Goal: Transaction & Acquisition: Purchase product/service

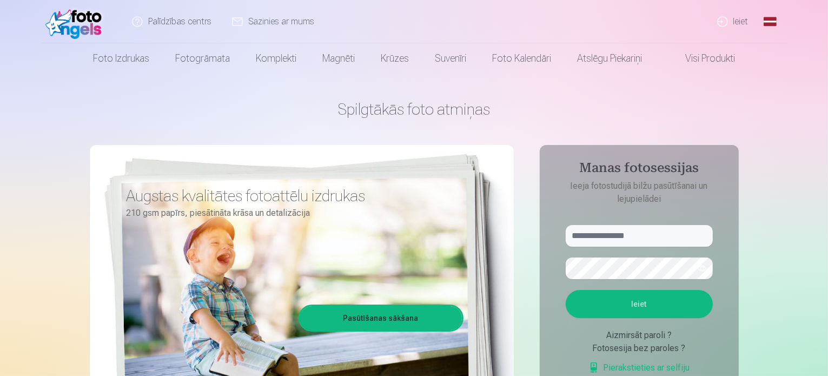
click at [753, 10] on link "Ieiet" at bounding box center [733, 21] width 52 height 43
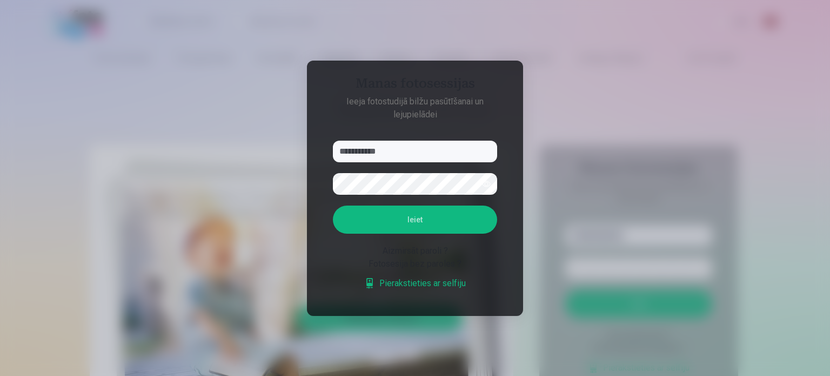
type input "**********"
click at [483, 183] on button "button" at bounding box center [486, 184] width 21 height 21
click at [333, 205] on button "Ieiet" at bounding box center [415, 219] width 164 height 28
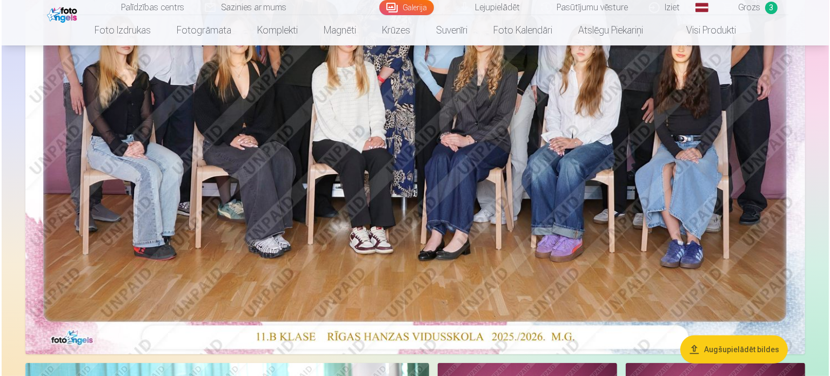
scroll to position [259, 0]
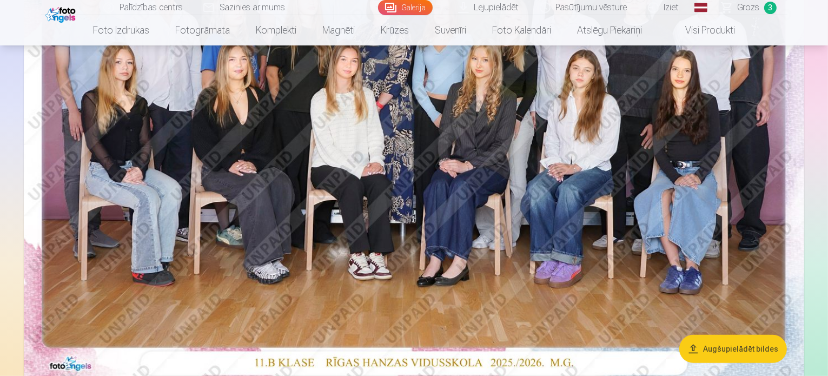
click at [369, 200] on img at bounding box center [414, 119] width 780 height 521
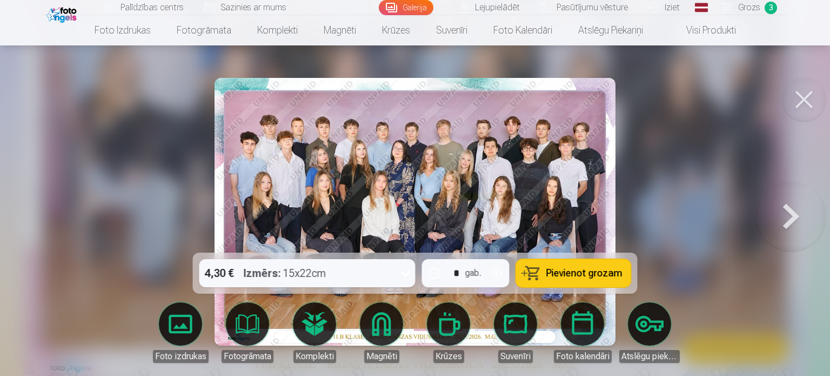
click at [738, 8] on link "Grozs 3" at bounding box center [750, 7] width 76 height 15
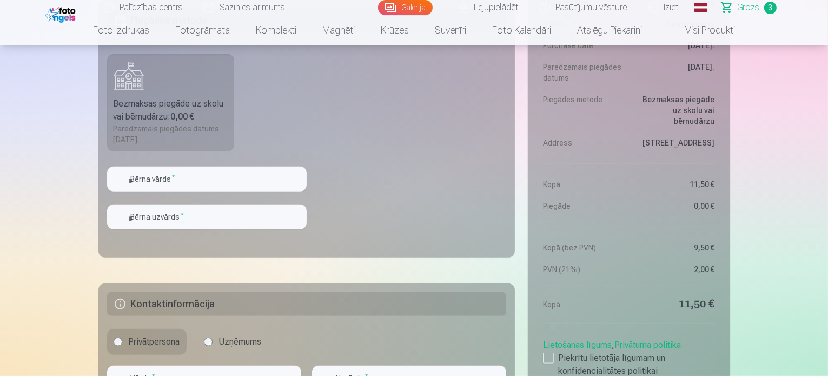
scroll to position [627, 0]
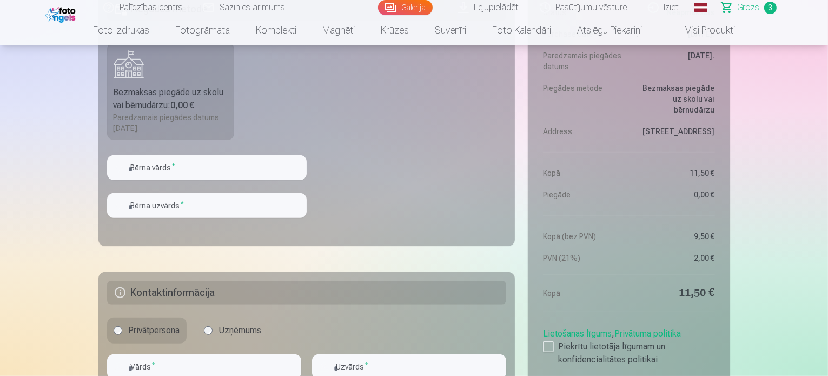
click at [174, 149] on fieldset "Piegādes metode Bezmaksas piegāde uz skolu vai bērnudārzu : 0,00 € Paredzamais …" at bounding box center [306, 117] width 417 height 257
click at [166, 161] on input "text" at bounding box center [206, 167] width 199 height 25
type input "******"
click at [152, 199] on input "text" at bounding box center [206, 205] width 199 height 25
type input "*****"
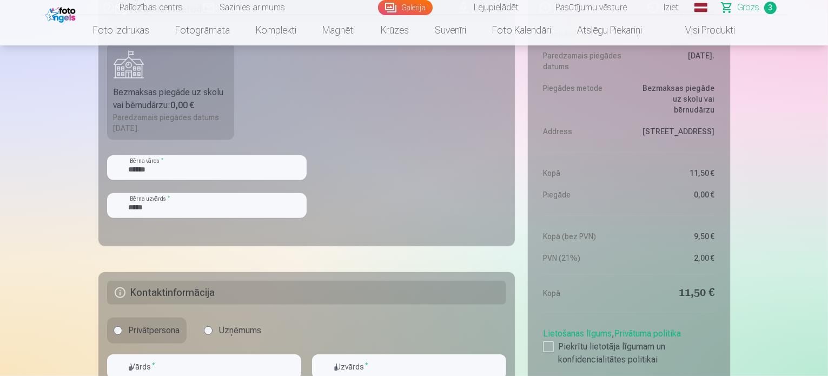
click at [99, 211] on fieldset "Piegādes metode Bezmaksas piegāde uz skolu vai bērnudārzu : 0,00 € Paredzamais …" at bounding box center [306, 117] width 417 height 257
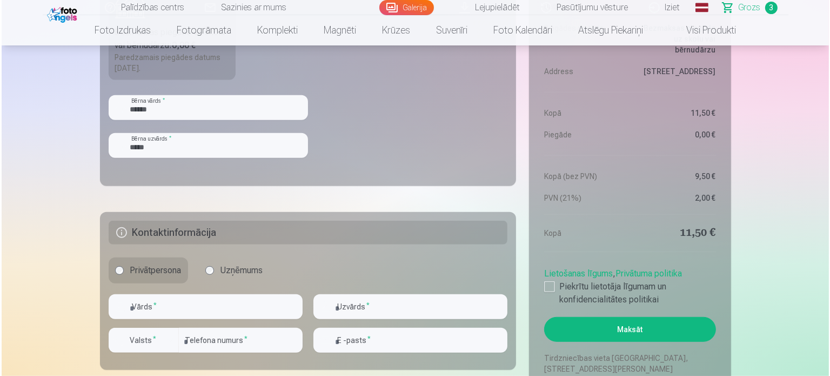
scroll to position [822, 0]
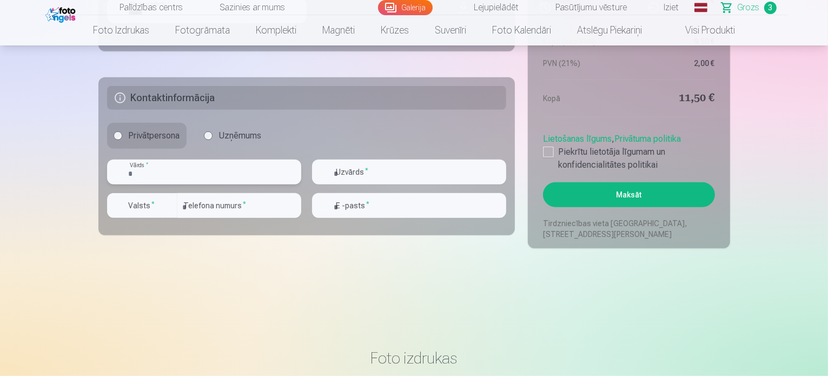
click at [142, 174] on input "text" at bounding box center [204, 171] width 194 height 25
type input "*"
type input "******"
click at [329, 177] on div "Uzvārds *" at bounding box center [409, 171] width 194 height 25
click at [370, 156] on fieldset "Kontaktinformācija Privātpersona Uzņēmums ****** Vārds * Uzvārds * Valsts * Tel…" at bounding box center [306, 156] width 417 height 158
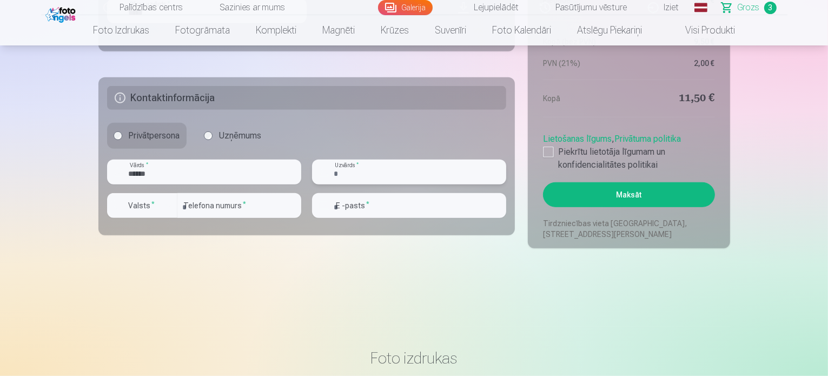
click at [350, 176] on input "text" at bounding box center [409, 171] width 194 height 25
type input "*****"
click at [138, 204] on label "Valsts *" at bounding box center [141, 205] width 35 height 11
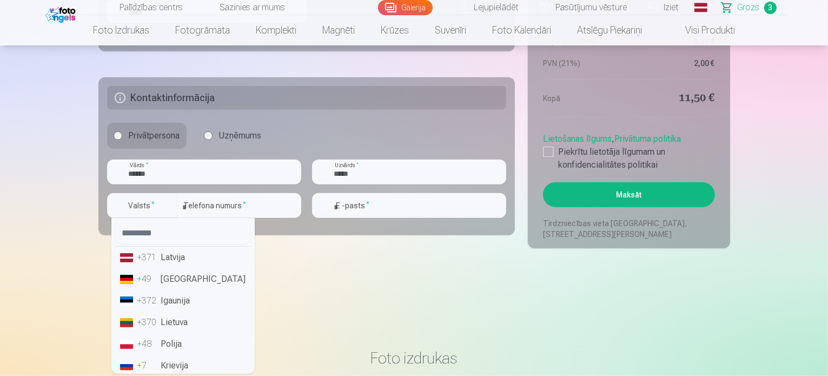
click at [174, 257] on li "+371 Latvija" at bounding box center [183, 257] width 135 height 22
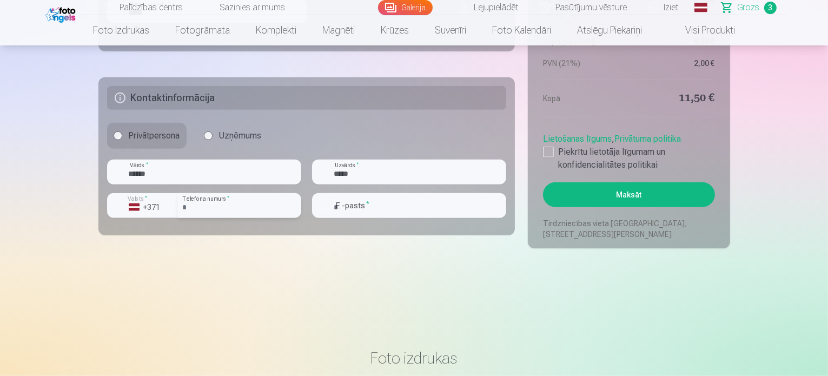
click at [225, 198] on input "number" at bounding box center [239, 205] width 124 height 25
type input "********"
click at [364, 207] on input "email" at bounding box center [409, 205] width 194 height 25
type input "**********"
click at [548, 154] on div at bounding box center [548, 151] width 11 height 11
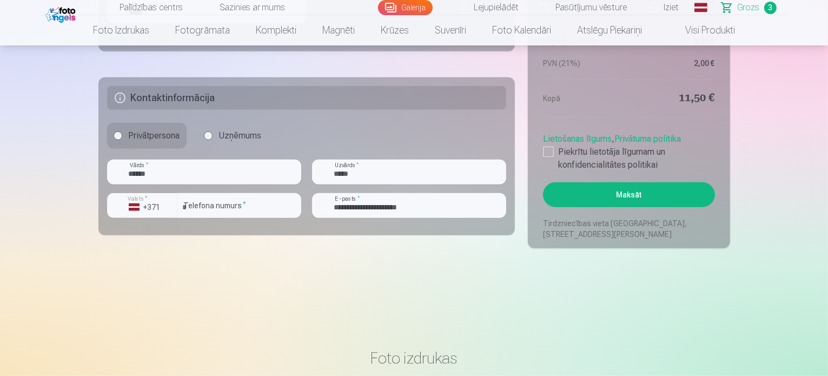
click at [606, 205] on button "Maksāt" at bounding box center [628, 194] width 171 height 25
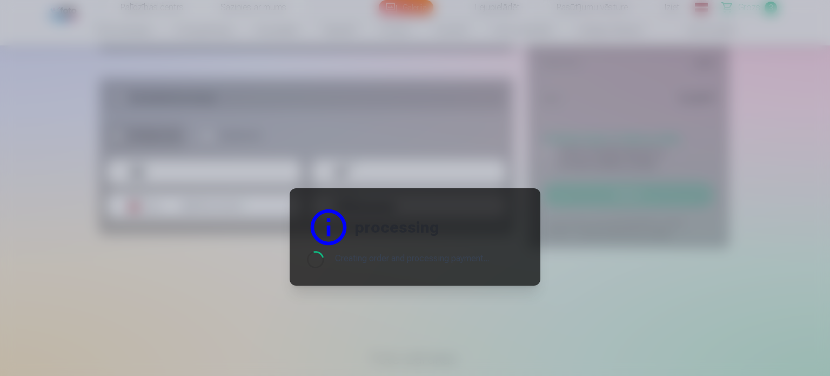
click at [318, 228] on div at bounding box center [328, 226] width 43 height 43
click at [314, 228] on div at bounding box center [328, 226] width 43 height 43
click at [176, 64] on div at bounding box center [415, 188] width 830 height 376
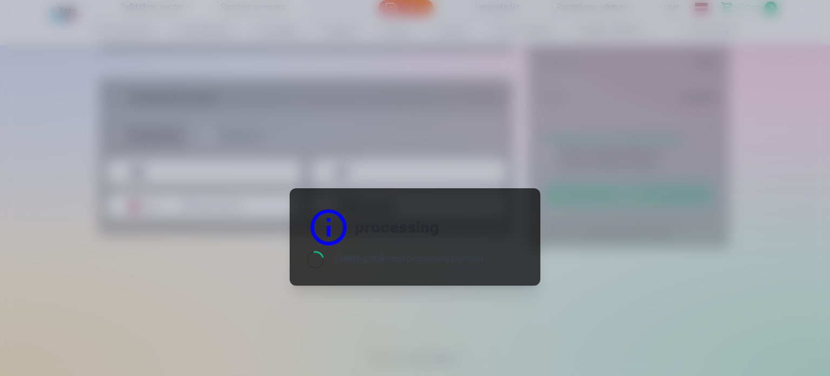
click at [176, 64] on div at bounding box center [415, 188] width 830 height 376
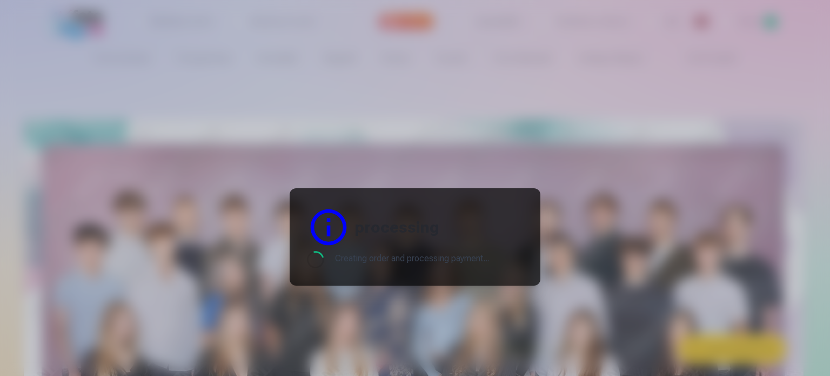
click at [216, 65] on div at bounding box center [415, 188] width 830 height 376
click at [586, 147] on div at bounding box center [415, 188] width 830 height 376
click at [577, 151] on div at bounding box center [415, 188] width 830 height 376
click at [253, 165] on div at bounding box center [415, 188] width 830 height 376
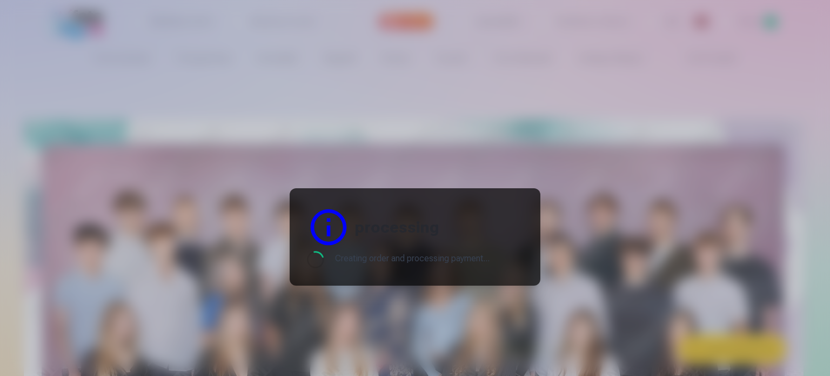
click at [253, 165] on div at bounding box center [415, 188] width 830 height 376
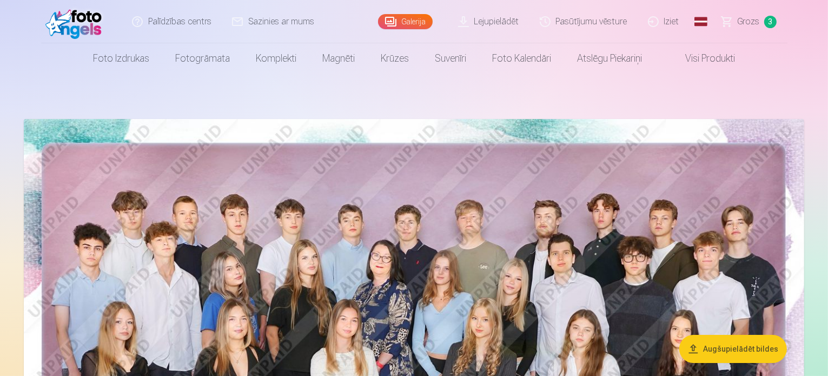
click at [743, 24] on span "Grozs" at bounding box center [748, 21] width 22 height 13
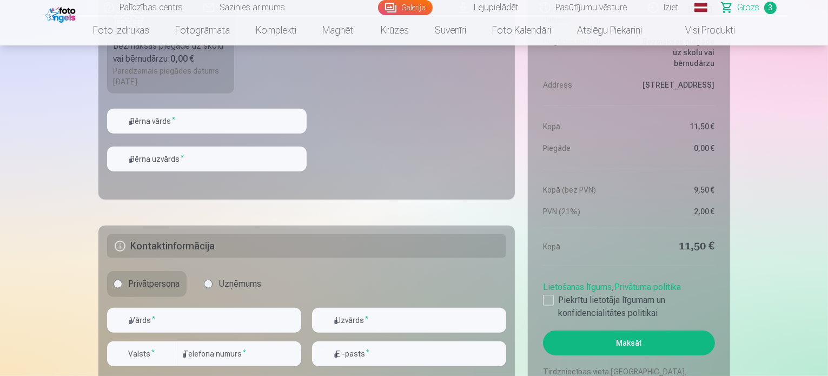
scroll to position [692, 0]
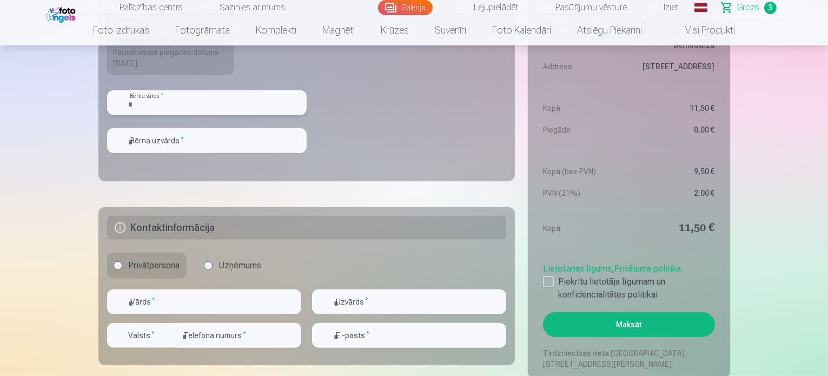
click at [162, 96] on input "text" at bounding box center [206, 102] width 199 height 25
type input "******"
click at [149, 143] on input "text" at bounding box center [206, 140] width 199 height 25
type input "*****"
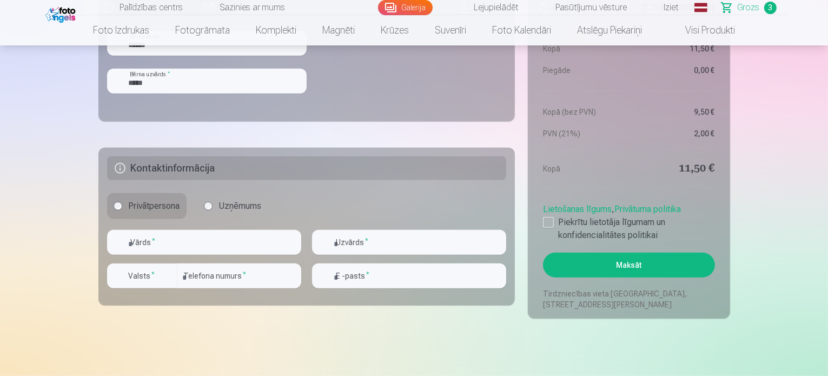
scroll to position [865, 0]
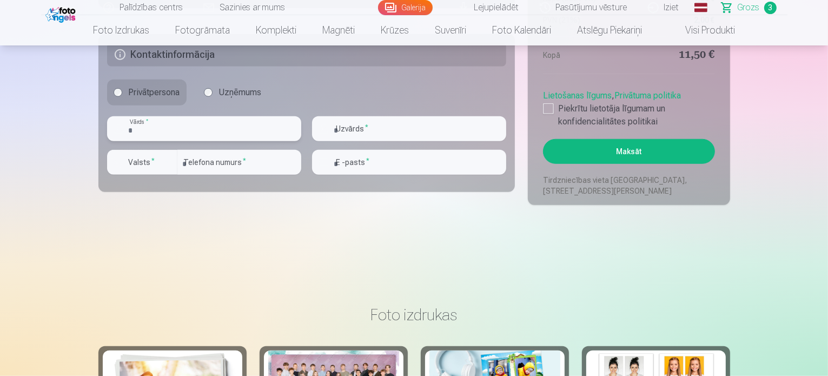
click at [168, 127] on input "text" at bounding box center [204, 128] width 194 height 25
type input "*"
click at [166, 131] on input "text" at bounding box center [204, 128] width 194 height 25
type input "*"
type input "*****"
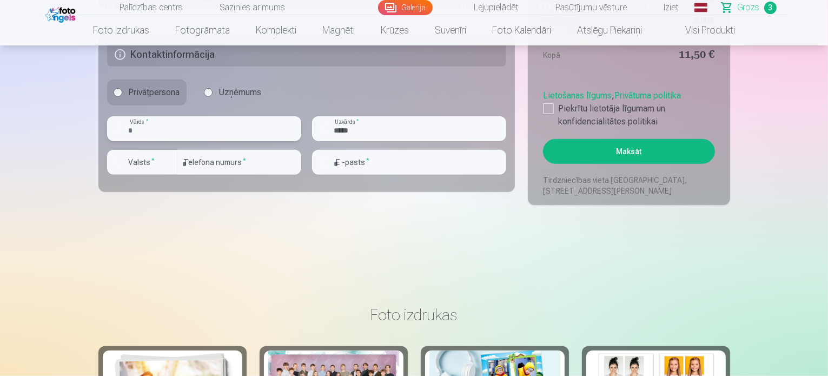
click at [166, 131] on input "text" at bounding box center [204, 128] width 194 height 25
type input "******"
click at [148, 152] on button "Valsts *" at bounding box center [142, 162] width 70 height 25
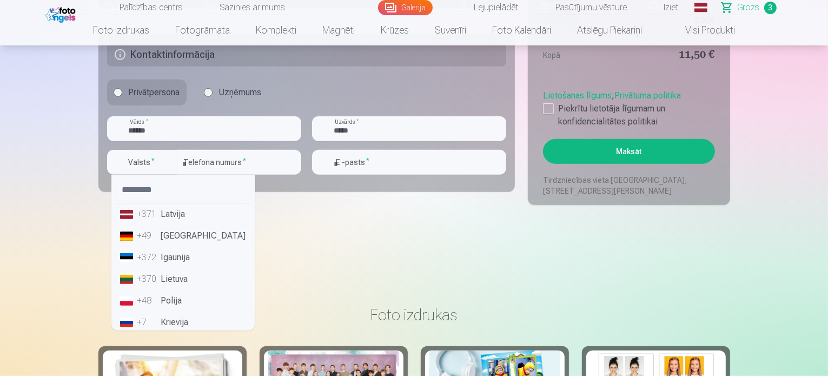
click at [165, 215] on li "+371 Latvija" at bounding box center [183, 214] width 135 height 22
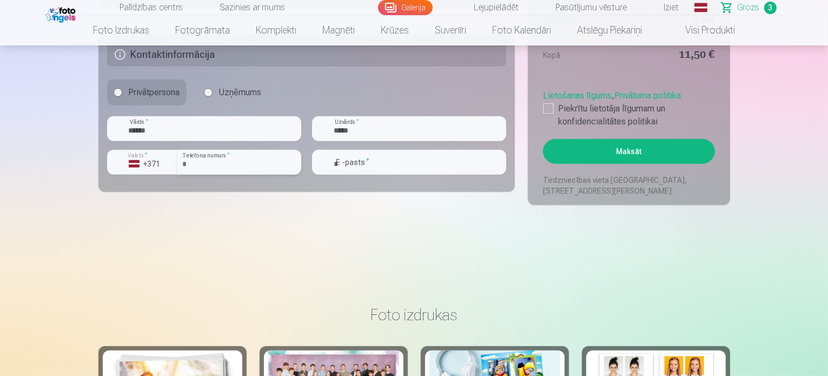
click at [239, 163] on input "number" at bounding box center [239, 162] width 124 height 25
type input "********"
click at [339, 160] on input "email" at bounding box center [409, 162] width 194 height 25
type input "**********"
click at [550, 115] on label "Piekrītu lietotāja līgumam un konfidencialitātes politikai" at bounding box center [628, 115] width 171 height 26
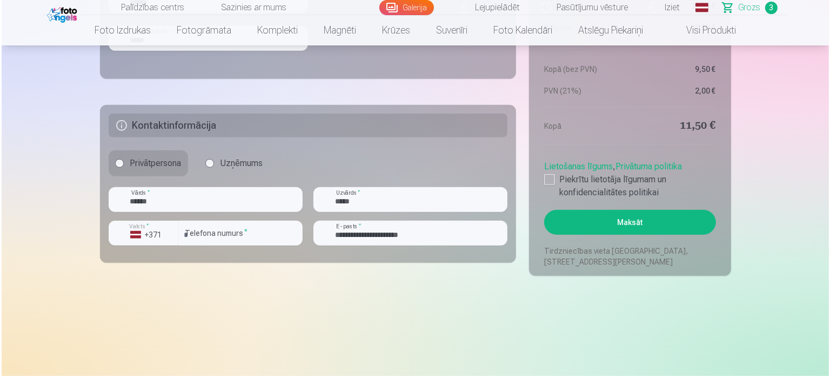
scroll to position [800, 0]
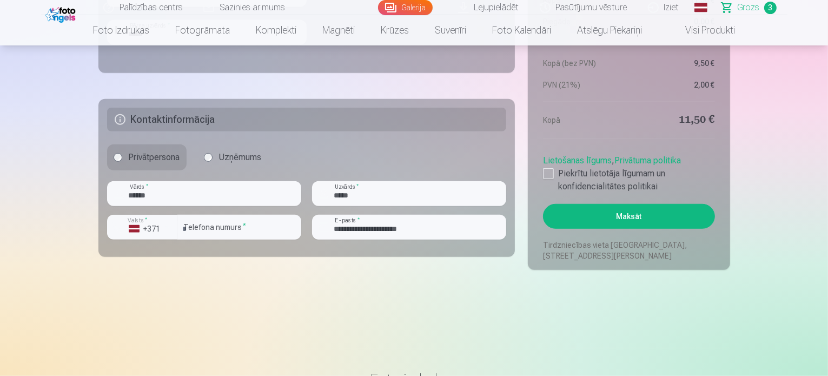
click at [574, 220] on button "Maksāt" at bounding box center [628, 216] width 171 height 25
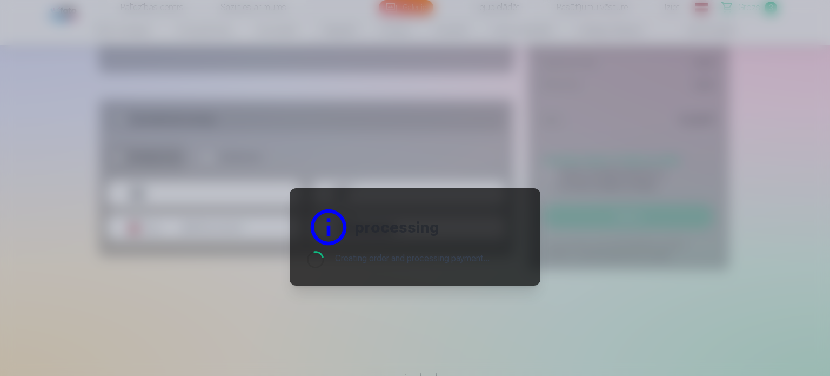
click at [236, 86] on div at bounding box center [415, 188] width 830 height 376
click at [206, 116] on div at bounding box center [415, 188] width 830 height 376
click at [252, 237] on div at bounding box center [415, 188] width 830 height 376
click at [228, 177] on div at bounding box center [415, 188] width 830 height 376
drag, startPoint x: 331, startPoint y: 251, endPoint x: 450, endPoint y: 244, distance: 119.7
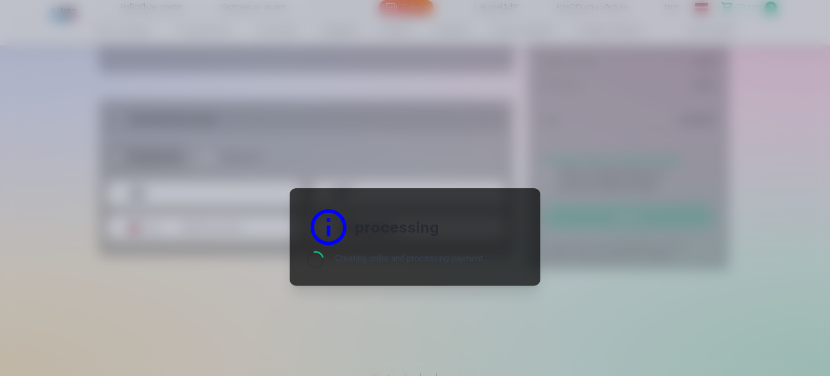
click at [450, 244] on div "processing Loading... Creating order and processing payment..." at bounding box center [415, 236] width 251 height 97
click at [402, 220] on h2 "processing" at bounding box center [397, 226] width 85 height 19
click at [246, 176] on div at bounding box center [415, 188] width 830 height 376
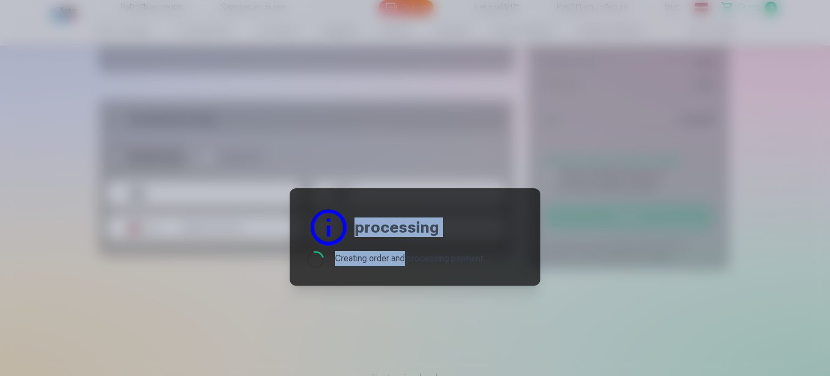
drag, startPoint x: 403, startPoint y: 262, endPoint x: 511, endPoint y: 287, distance: 110.4
click at [511, 287] on div at bounding box center [415, 188] width 830 height 376
drag, startPoint x: 393, startPoint y: 208, endPoint x: 467, endPoint y: 228, distance: 76.7
click at [467, 228] on header "processing" at bounding box center [415, 226] width 216 height 43
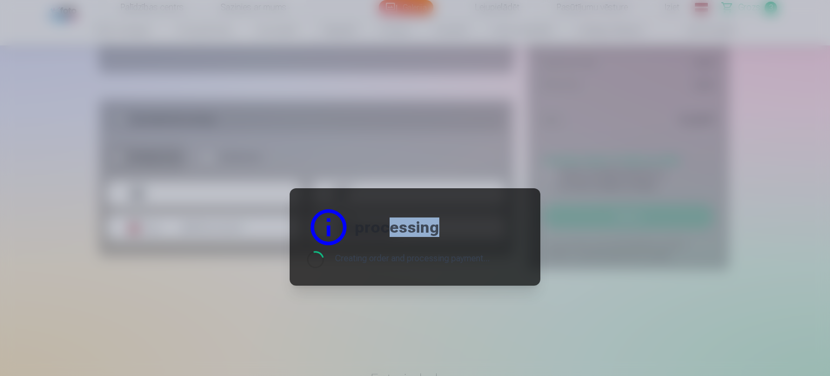
click at [467, 228] on header "processing" at bounding box center [415, 226] width 216 height 43
click at [255, 248] on div at bounding box center [415, 188] width 830 height 376
click at [237, 204] on div at bounding box center [415, 188] width 830 height 376
click at [417, 239] on header "processing" at bounding box center [415, 226] width 216 height 43
click at [389, 258] on div "Creating order and processing payment..." at bounding box center [412, 259] width 155 height 17
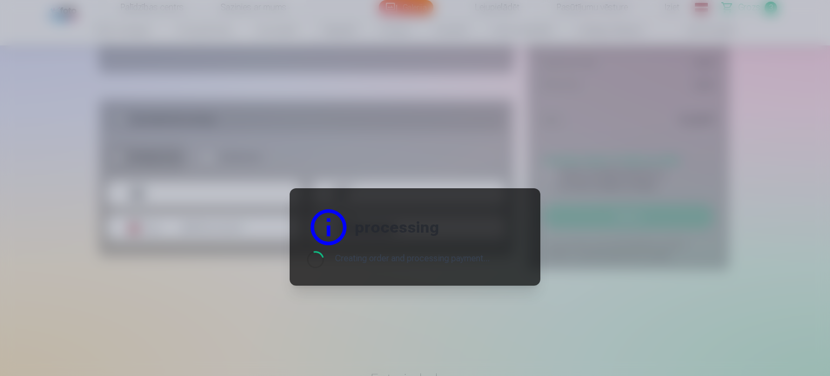
click at [404, 304] on div at bounding box center [415, 188] width 830 height 376
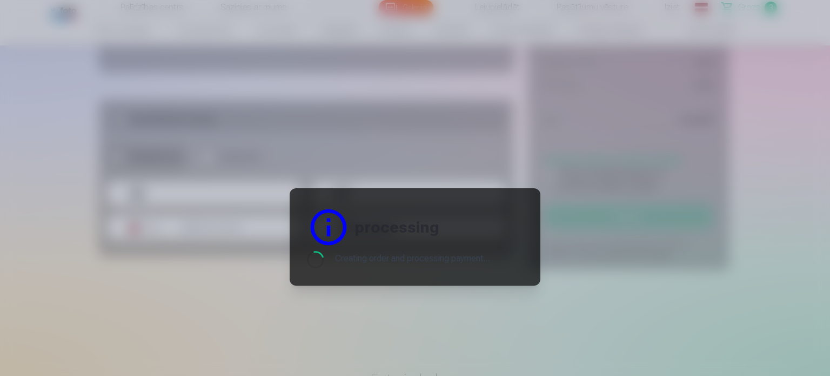
drag, startPoint x: 404, startPoint y: 304, endPoint x: 390, endPoint y: 302, distance: 14.2
click at [404, 305] on div at bounding box center [415, 188] width 830 height 376
click at [324, 229] on div at bounding box center [328, 226] width 43 height 43
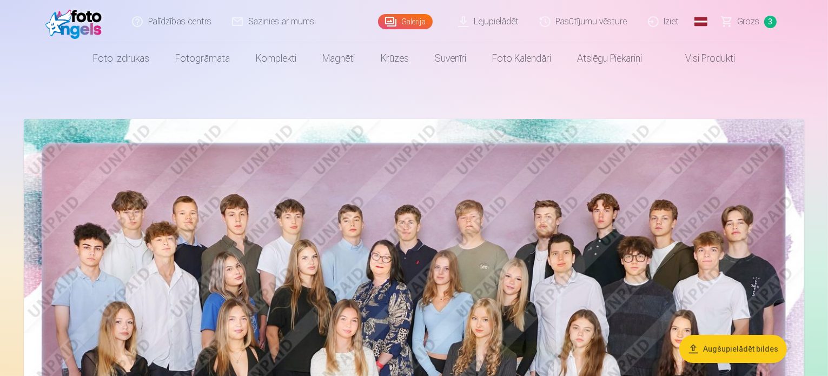
click at [143, 24] on link "Palīdzības centrs" at bounding box center [172, 21] width 100 height 43
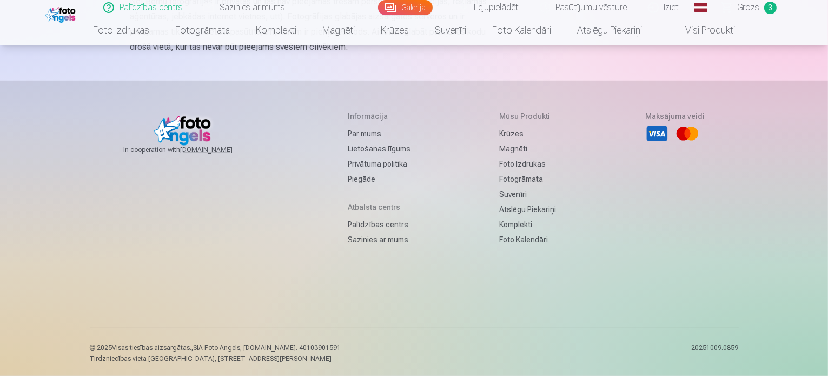
scroll to position [791, 0]
click at [358, 205] on h5 "Atbalsta centrs" at bounding box center [379, 204] width 63 height 11
click at [359, 202] on h5 "Atbalsta centrs" at bounding box center [379, 204] width 63 height 11
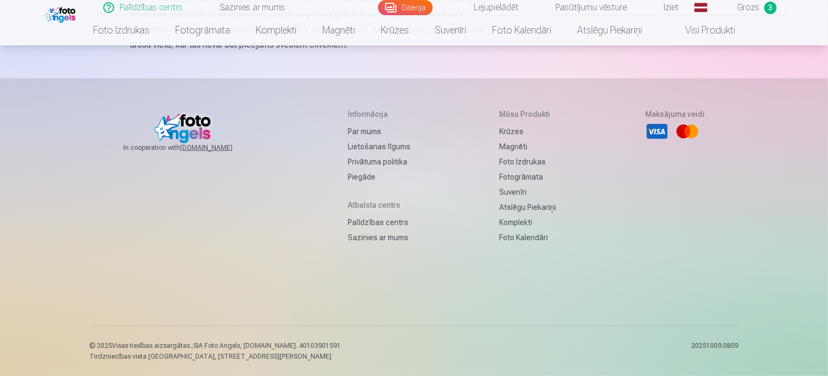
click at [351, 225] on link "Palīdzības centrs" at bounding box center [379, 222] width 63 height 15
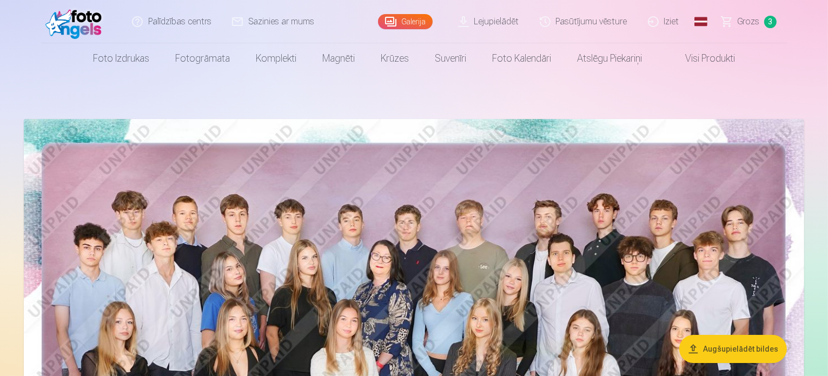
click at [280, 19] on link "Sazinies ar mums" at bounding box center [273, 21] width 103 height 43
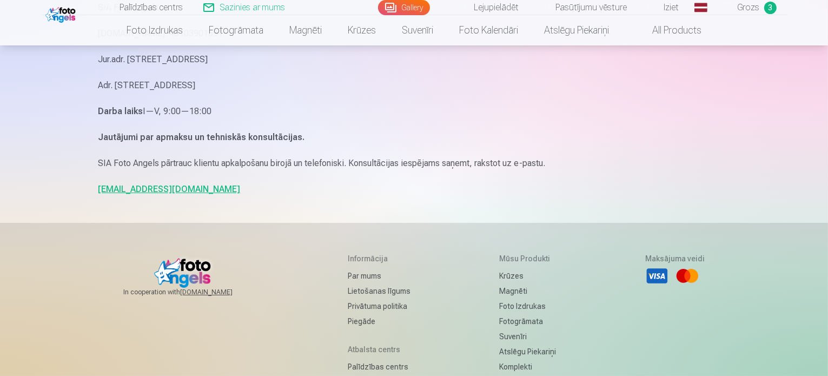
scroll to position [281, 0]
